Goal: Find specific page/section: Find specific page/section

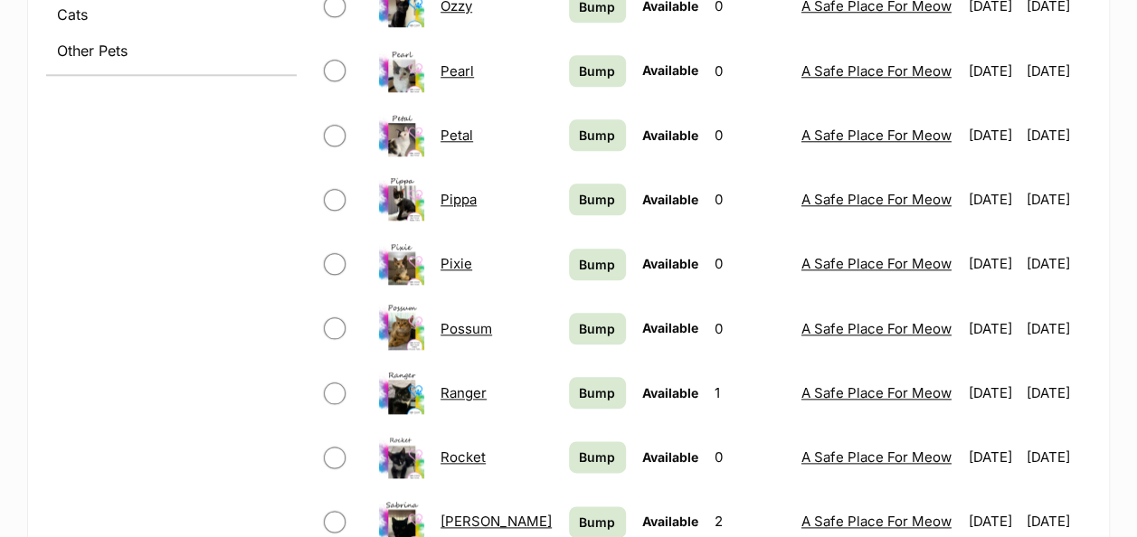
scroll to position [995, 0]
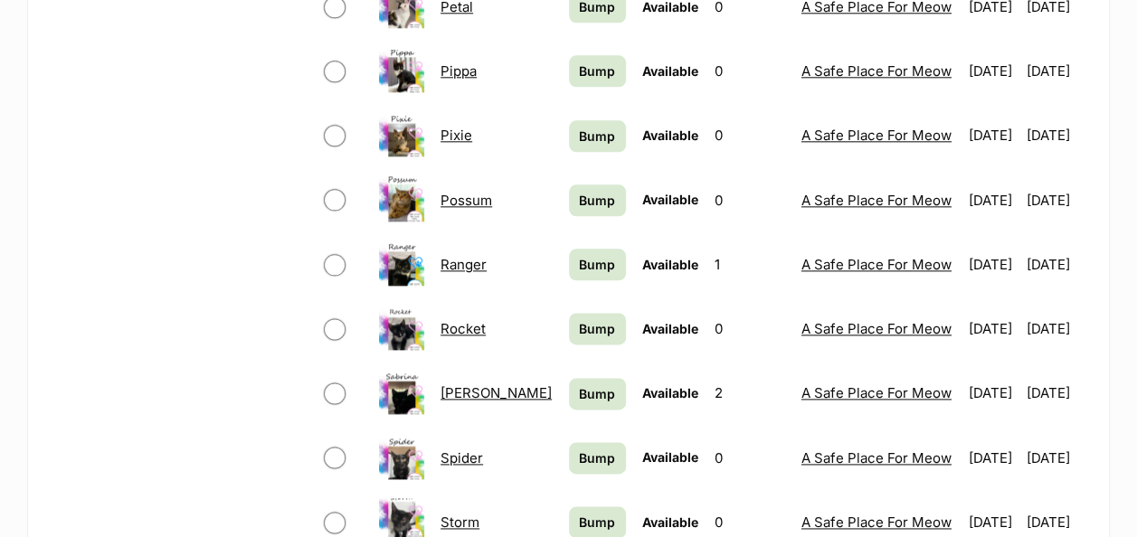
click at [460, 256] on link "Ranger" at bounding box center [463, 264] width 46 height 17
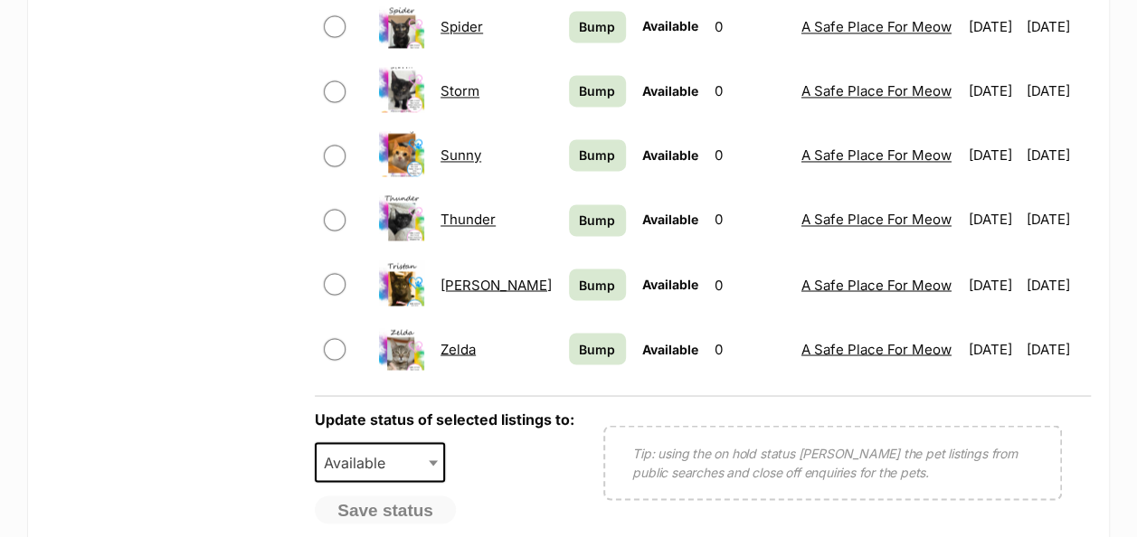
scroll to position [1538, 0]
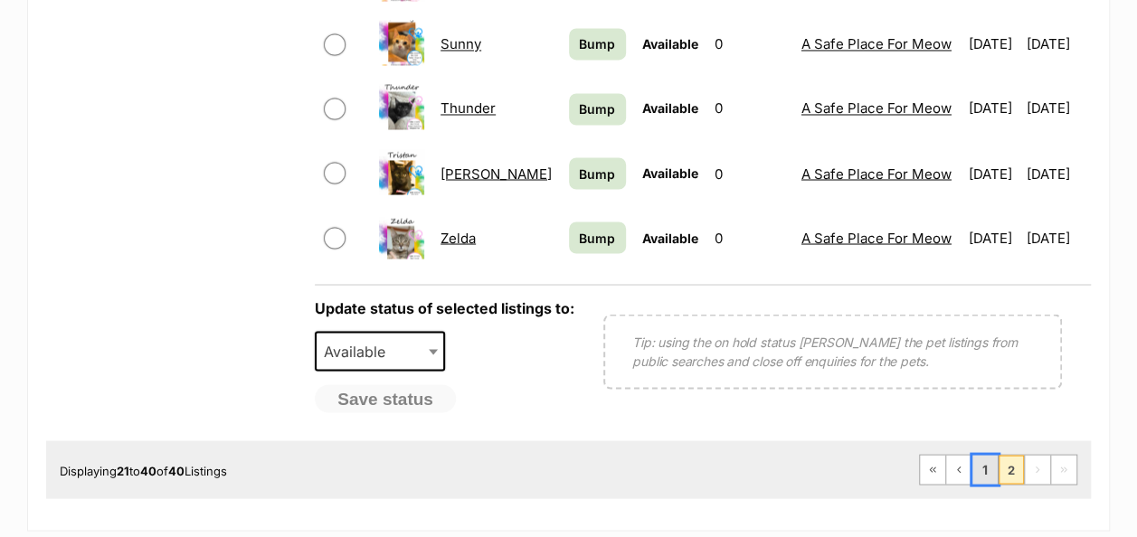
click at [988, 455] on link "1" at bounding box center [984, 469] width 25 height 29
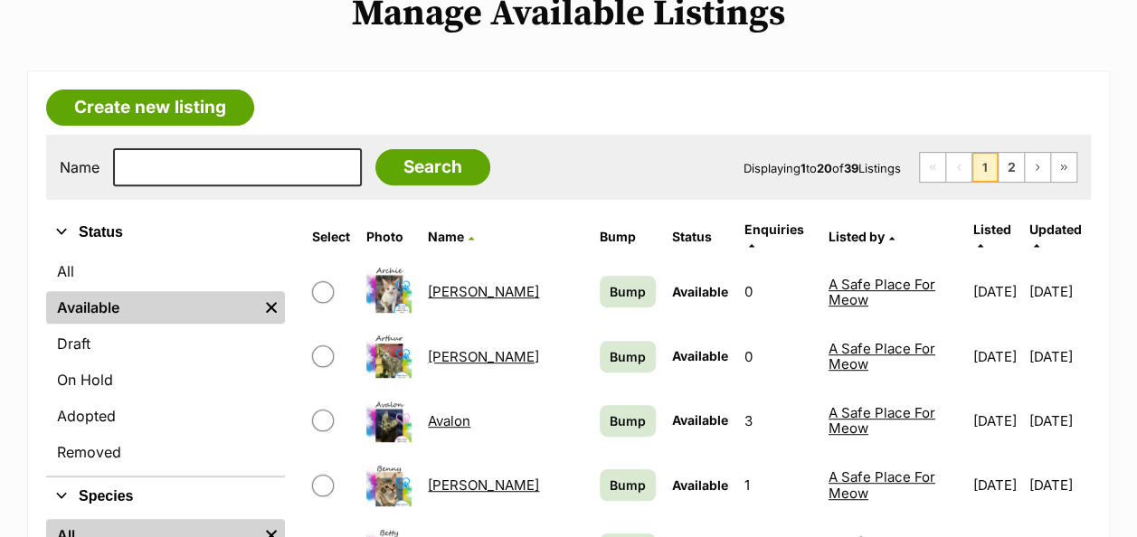
scroll to position [271, 0]
